Goal: Find specific page/section: Find specific page/section

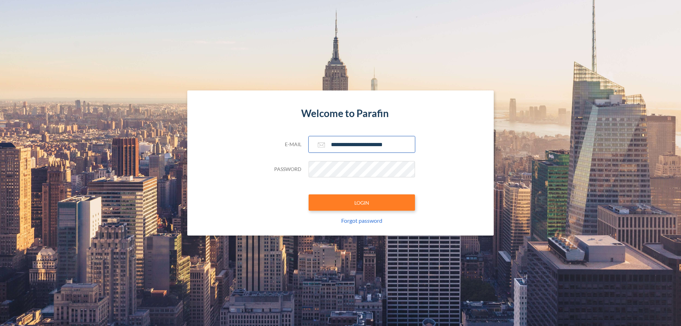
type input "**********"
click at [362, 202] on button "LOGIN" at bounding box center [362, 202] width 106 height 16
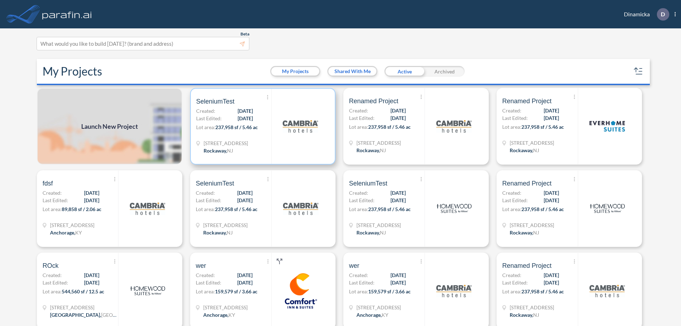
scroll to position [2, 0]
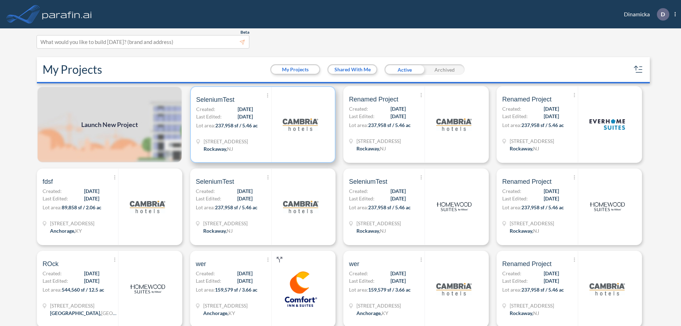
click at [261, 124] on p "Lot area: 237,958 sf / 5.46 ac" at bounding box center [233, 127] width 75 height 10
